Goal: Task Accomplishment & Management: Manage account settings

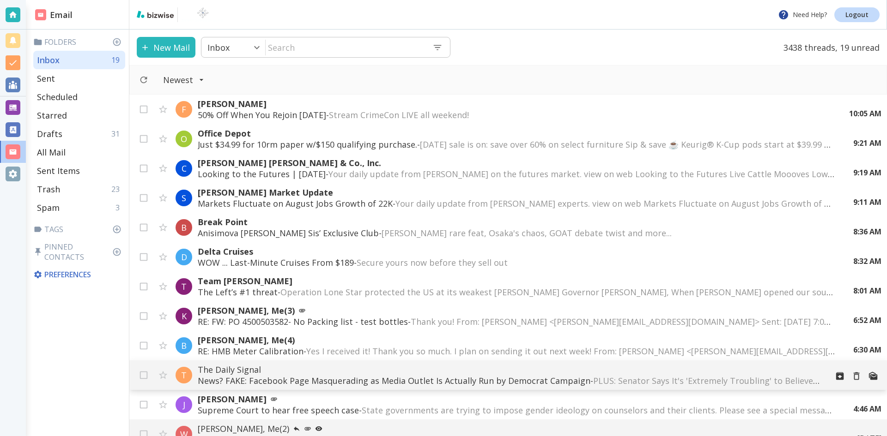
click at [423, 380] on p "News? FAKE: Facebook Page Masquerading as Media Outlet Is Actually Run by Democ…" at bounding box center [509, 380] width 623 height 11
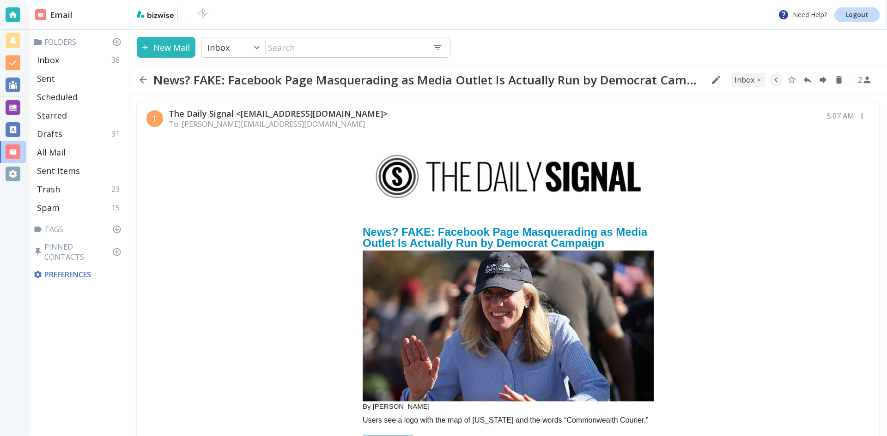
click at [474, 232] on h2 "News? FAKE: Facebook Page Masquerading as Media Outlet Is Actually Run by Democ…" at bounding box center [508, 237] width 291 height 28
click at [143, 79] on icon "button" at bounding box center [143, 79] width 11 height 11
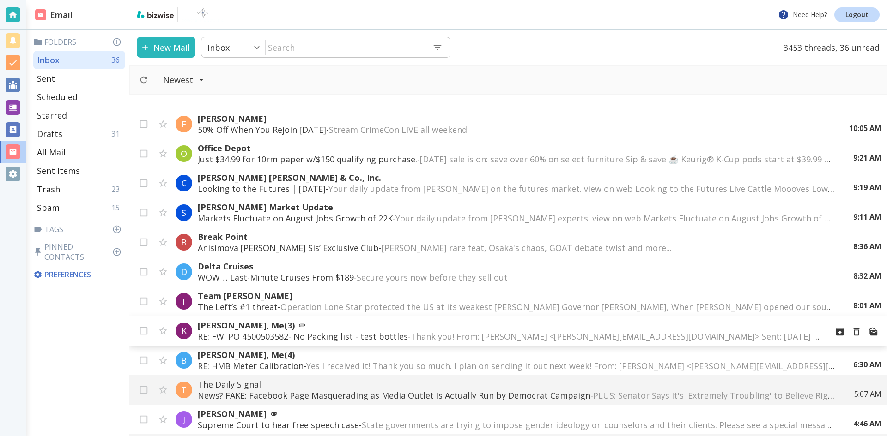
click at [265, 324] on p "[PERSON_NAME], Me (3)" at bounding box center [509, 325] width 623 height 11
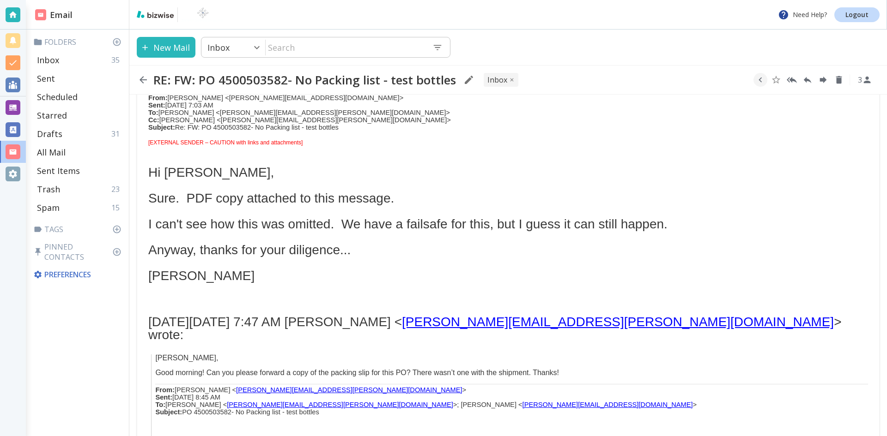
scroll to position [139, 0]
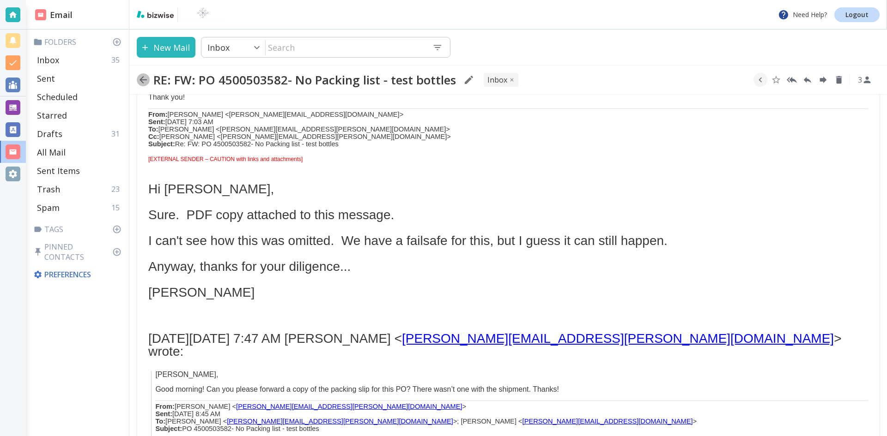
click at [140, 78] on icon "button" at bounding box center [143, 79] width 11 height 11
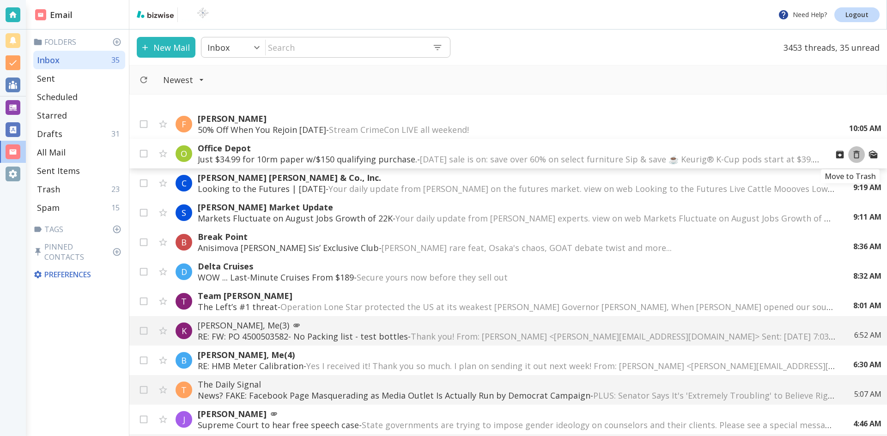
click at [853, 153] on icon "Move to Trash" at bounding box center [856, 155] width 6 height 8
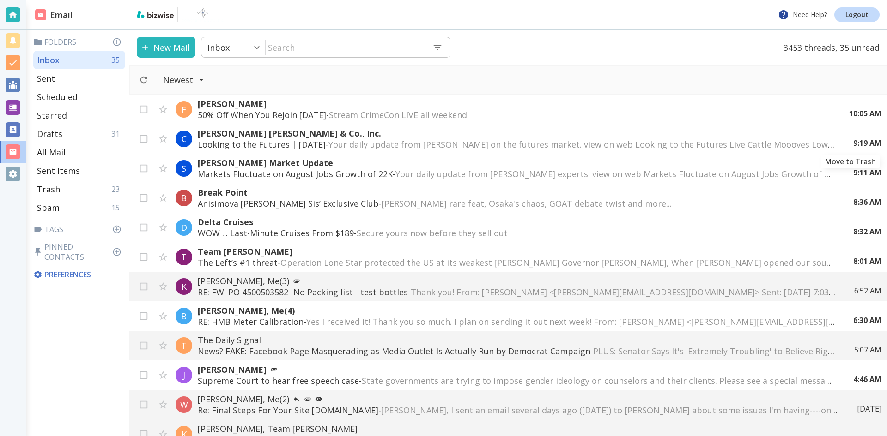
click at [0, 0] on icon "Move to Trash" at bounding box center [0, 0] width 0 height 0
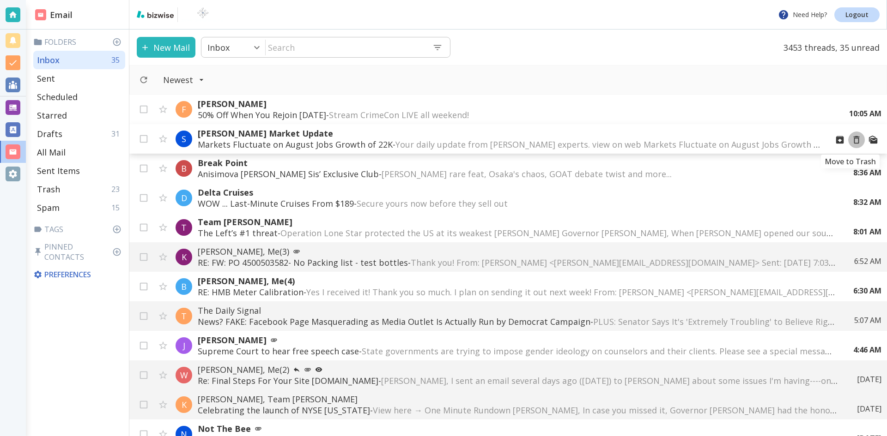
click at [853, 139] on icon "Move to Trash" at bounding box center [856, 140] width 6 height 8
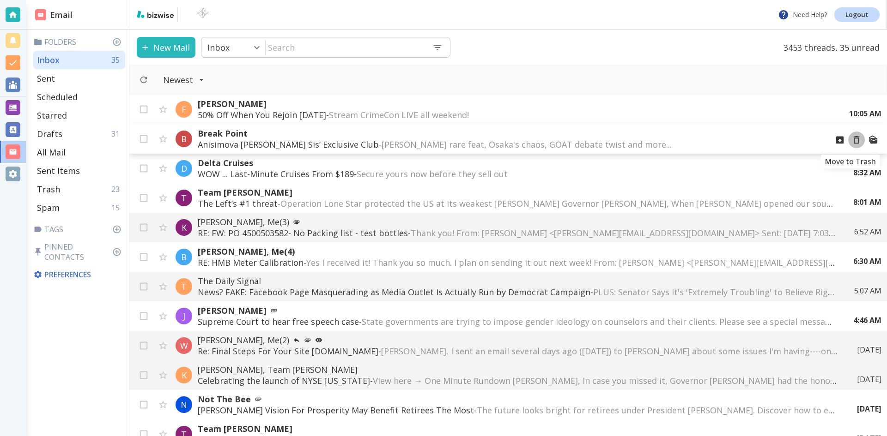
click at [851, 140] on icon "Move to Trash" at bounding box center [856, 140] width 10 height 10
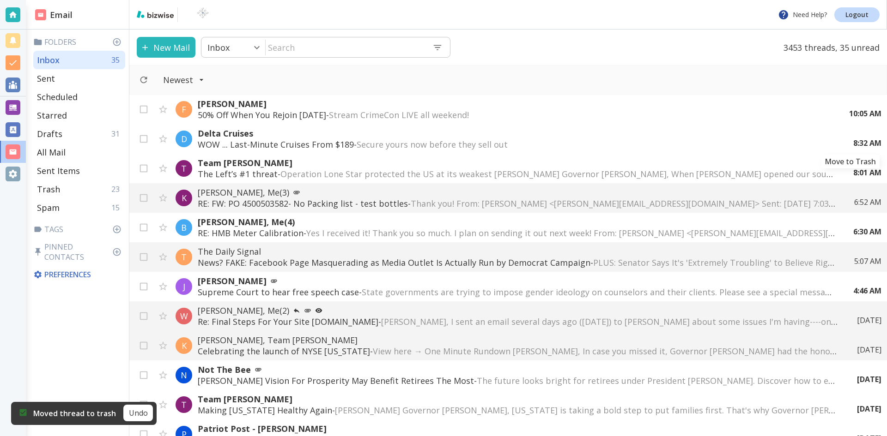
click at [0, 0] on icon "Move to Trash" at bounding box center [0, 0] width 0 height 0
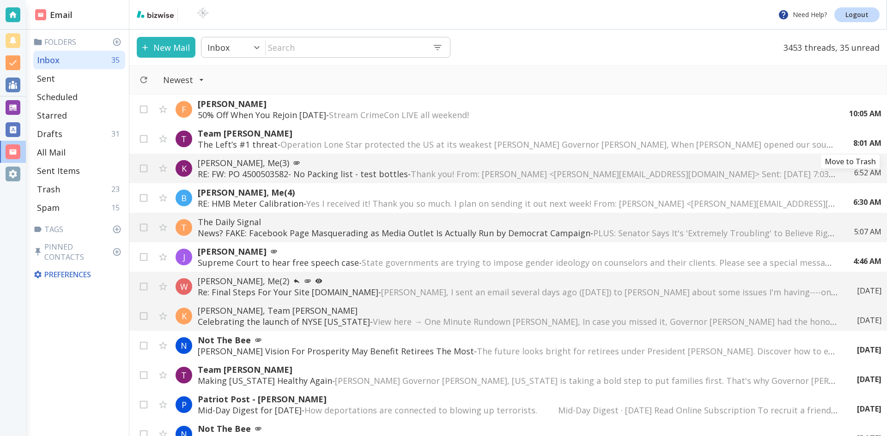
click at [0, 0] on icon "Move to Trash" at bounding box center [0, 0] width 0 height 0
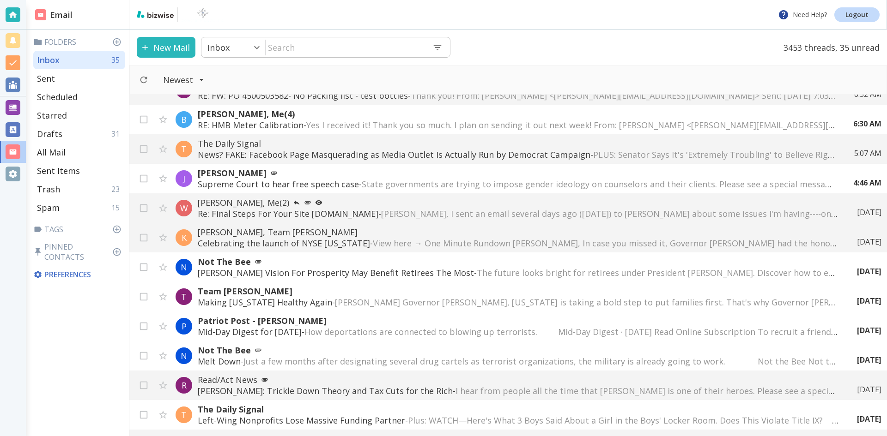
scroll to position [92, 0]
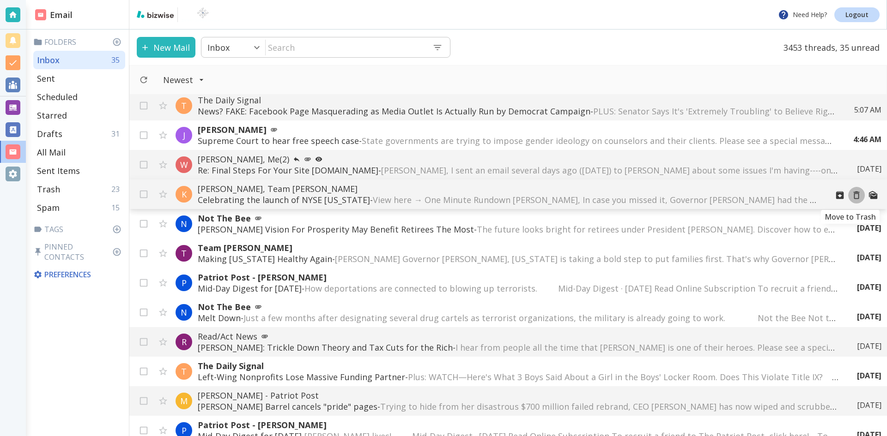
click at [851, 195] on icon "Move to Trash" at bounding box center [856, 195] width 10 height 10
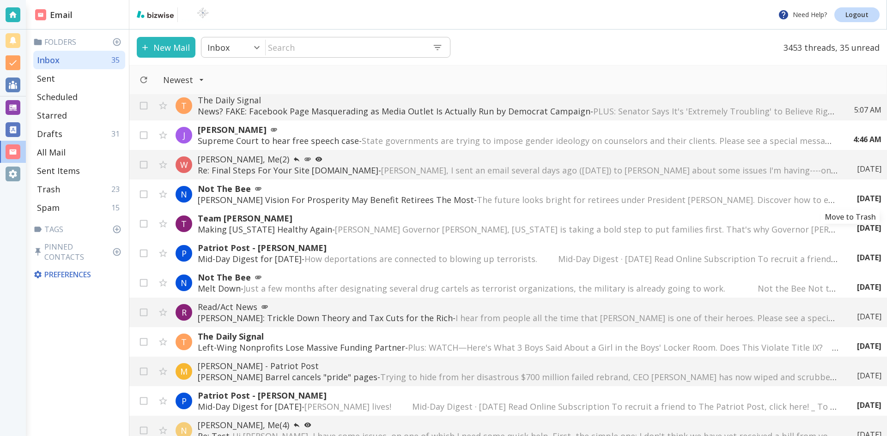
click at [0, 0] on icon "Move to Trash" at bounding box center [0, 0] width 0 height 0
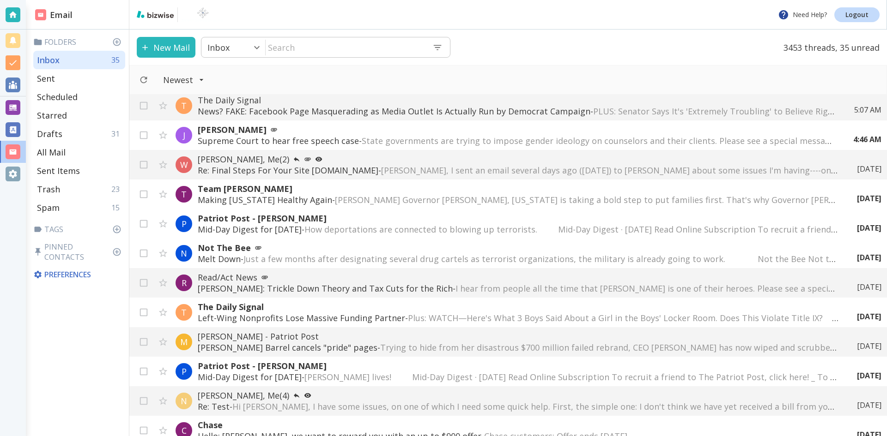
click at [849, 195] on div "[DATE]" at bounding box center [865, 199] width 32 height 10
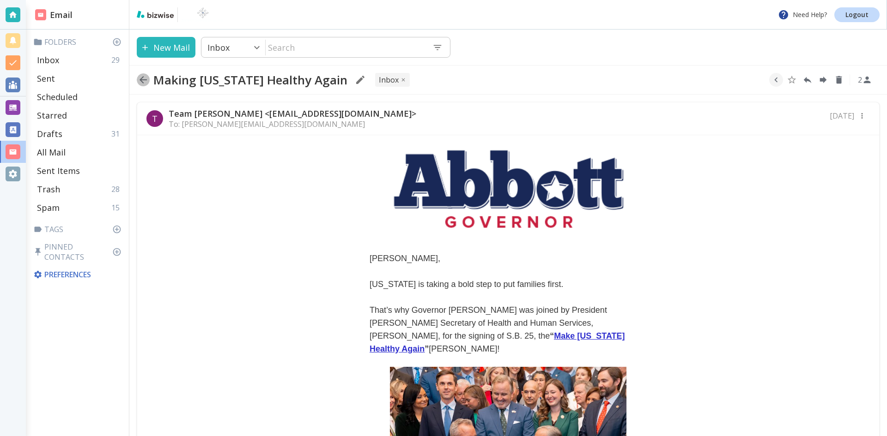
click at [142, 79] on icon "button" at bounding box center [142, 79] width 7 height 7
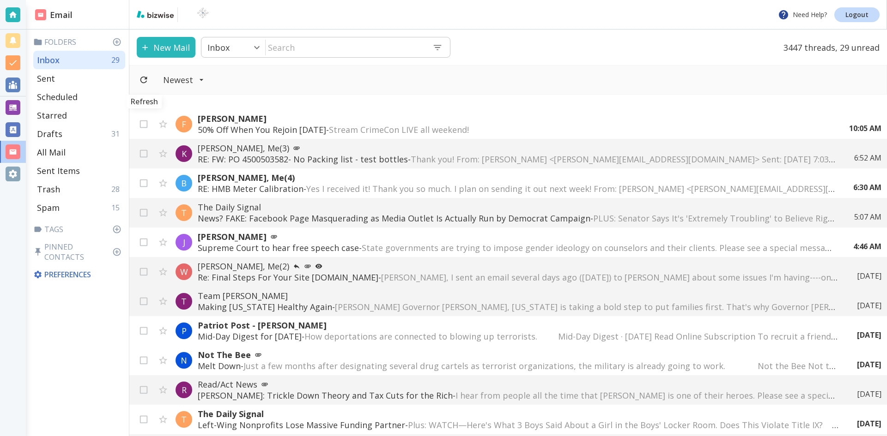
scroll to position [92, 0]
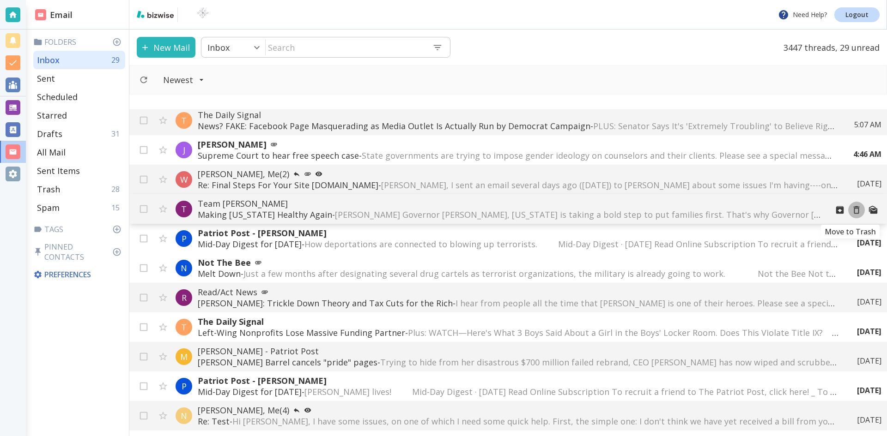
click at [851, 210] on icon "Move to Trash" at bounding box center [856, 210] width 10 height 10
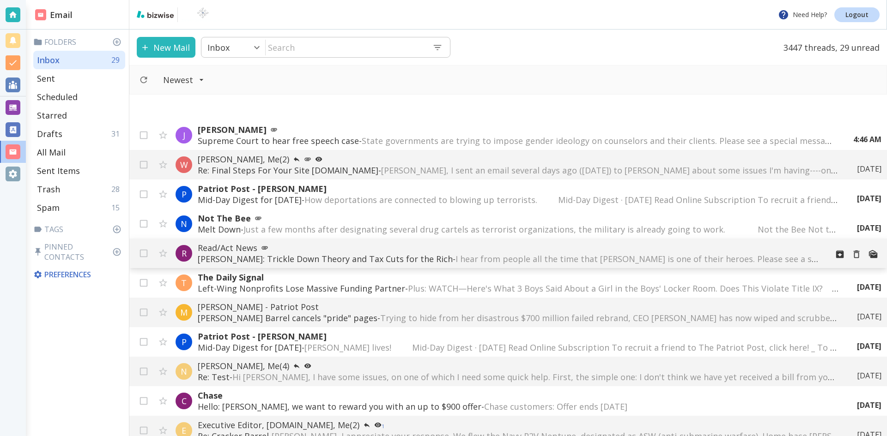
scroll to position [185, 0]
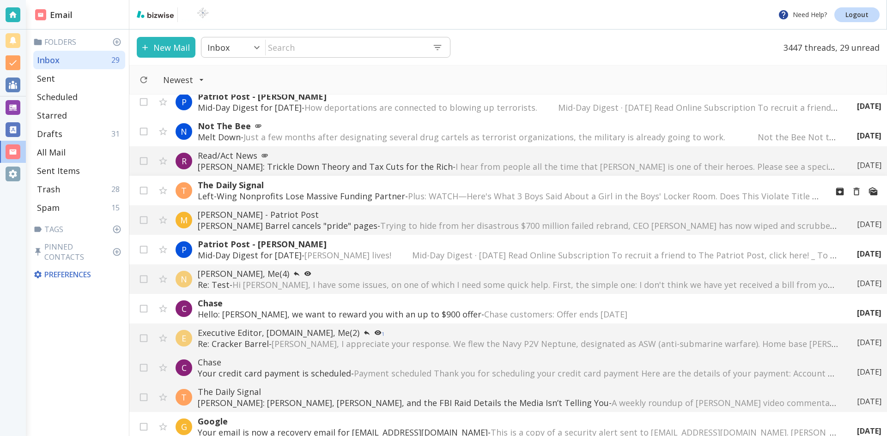
click at [519, 192] on span "Plus: WATCH—Here's What 3 Boys Said About a Girl in the Boys' Locker Room. Does…" at bounding box center [667, 196] width 519 height 11
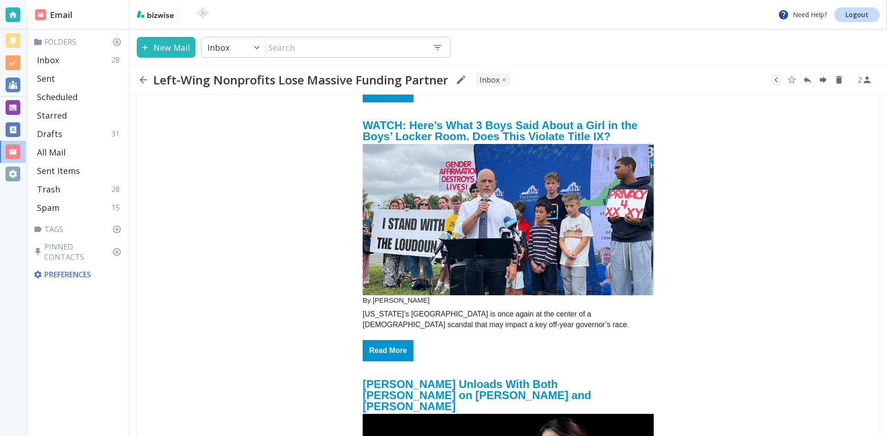
scroll to position [369, 0]
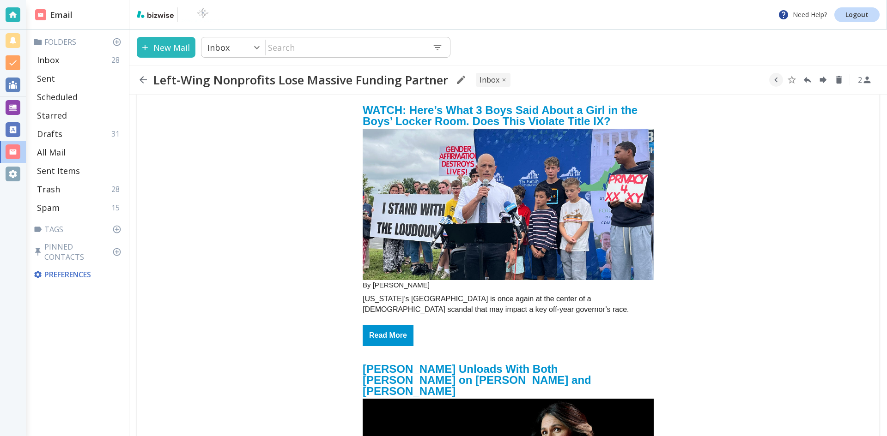
click at [514, 161] on img "email_name" at bounding box center [508, 204] width 291 height 151
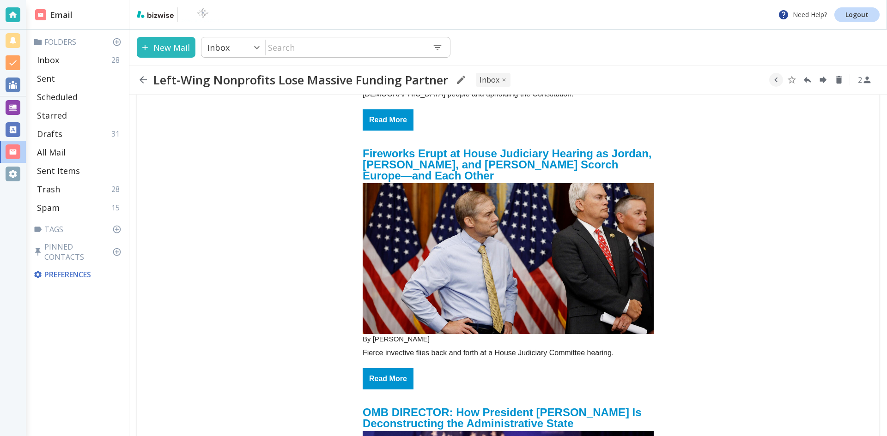
scroll to position [877, 0]
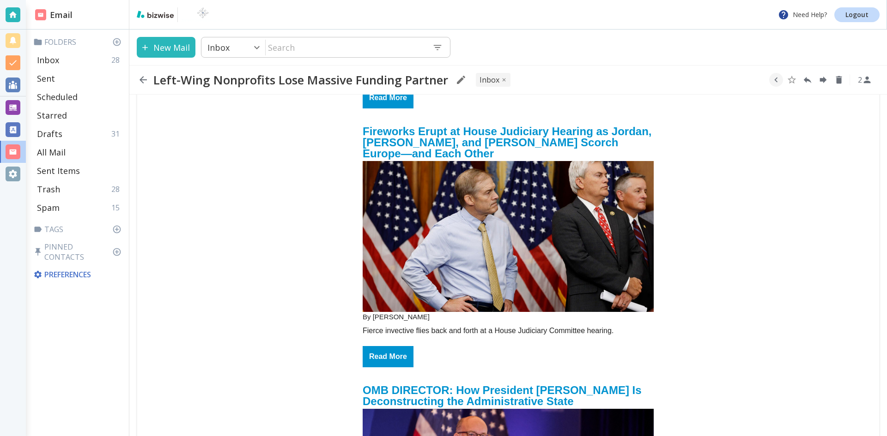
click at [492, 232] on img "email_name" at bounding box center [508, 236] width 291 height 151
click at [142, 79] on icon "button" at bounding box center [142, 79] width 7 height 7
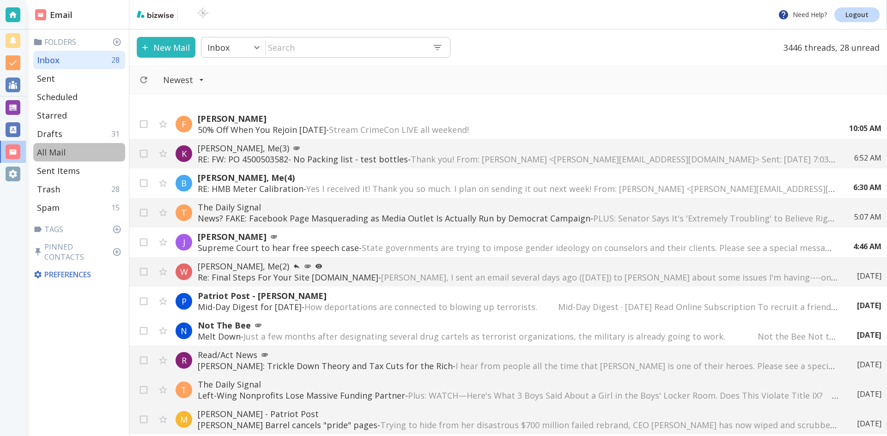
click at [54, 151] on p "All Mail" at bounding box center [51, 152] width 29 height 11
type input "5"
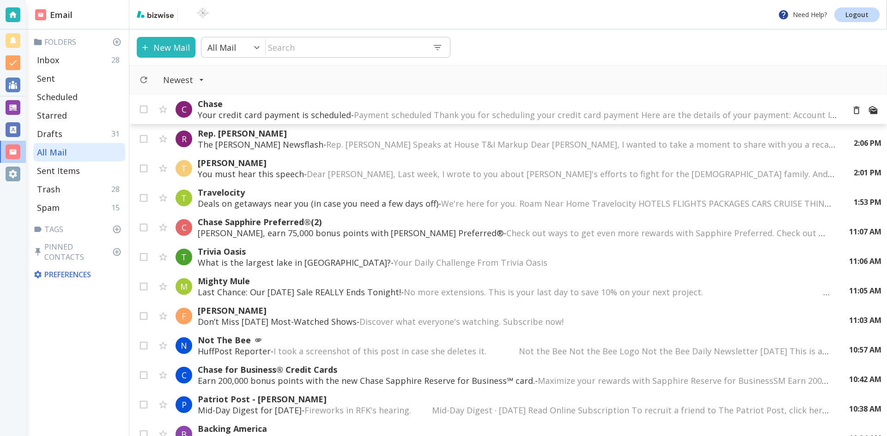
click at [445, 114] on span "Payment scheduled Thank you for scheduling your credit card payment Here are th…" at bounding box center [745, 114] width 783 height 11
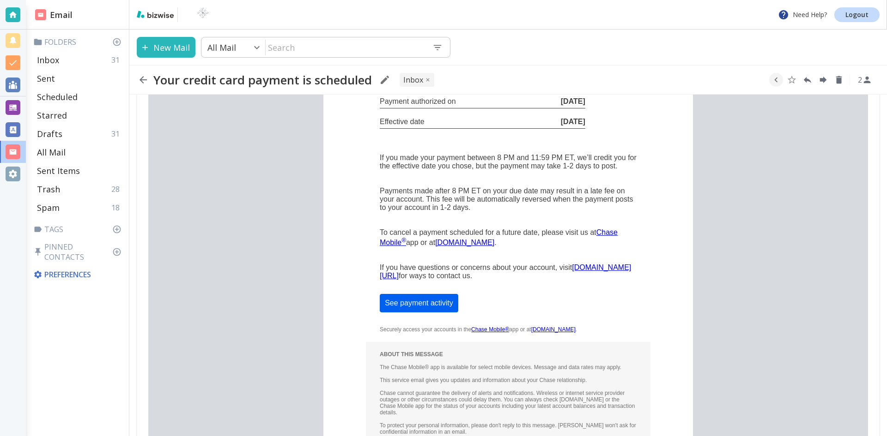
scroll to position [277, 0]
click at [141, 77] on icon "button" at bounding box center [143, 79] width 11 height 11
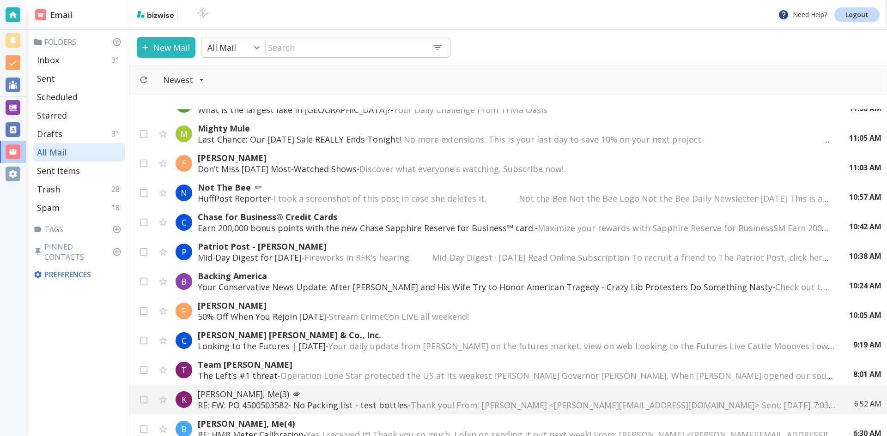
scroll to position [46, 0]
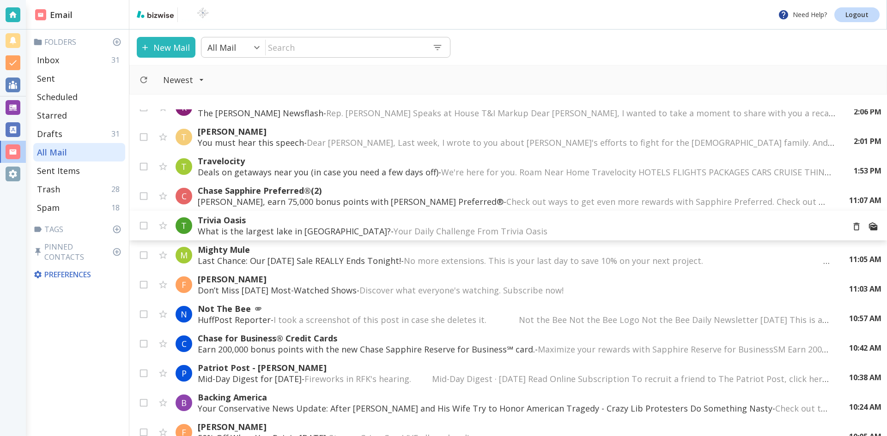
click at [236, 218] on p "Trivia Oasis" at bounding box center [517, 220] width 639 height 11
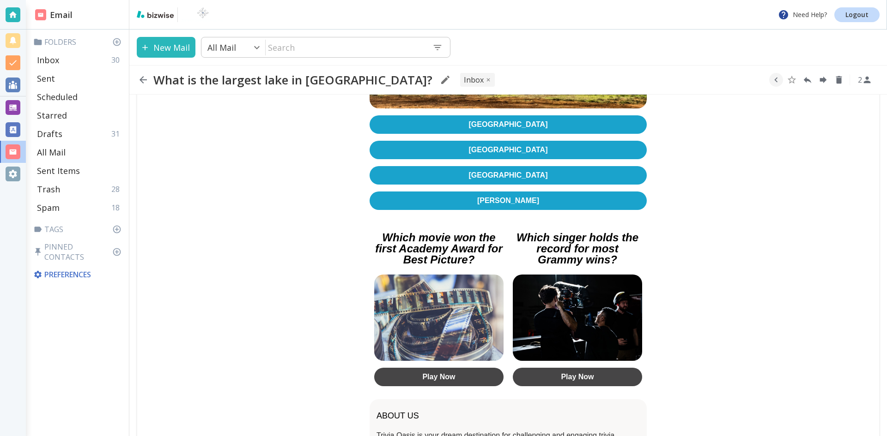
scroll to position [277, 0]
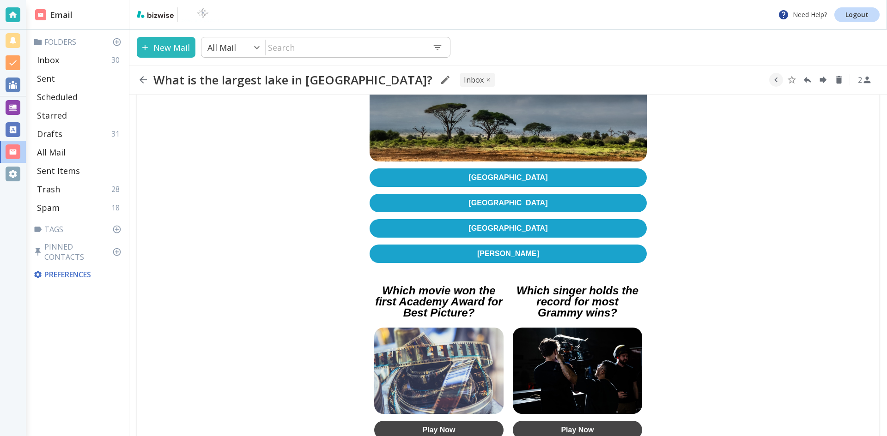
click at [507, 169] on link "[GEOGRAPHIC_DATA]" at bounding box center [507, 178] width 277 height 18
click at [141, 78] on icon "button" at bounding box center [143, 79] width 11 height 11
